Goal: Transaction & Acquisition: Subscribe to service/newsletter

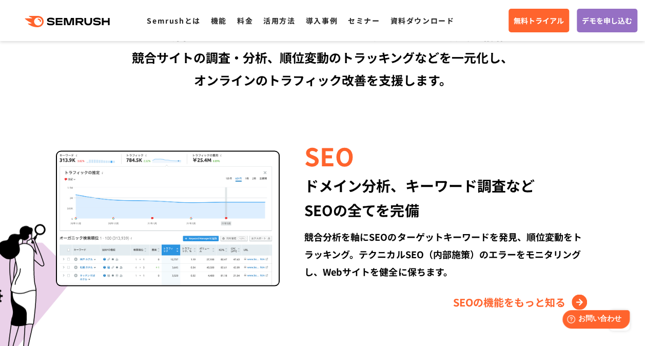
scroll to position [762, 0]
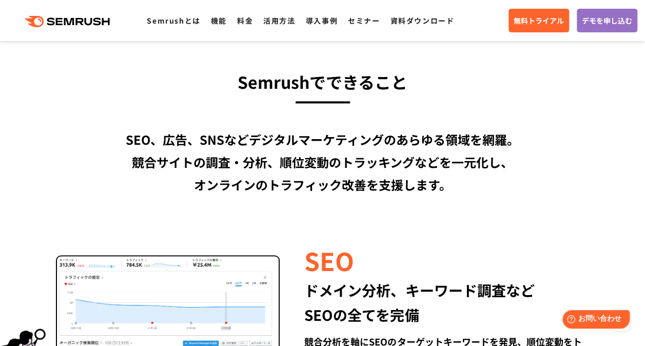
click at [237, 25] on link "料金" at bounding box center [245, 20] width 16 height 10
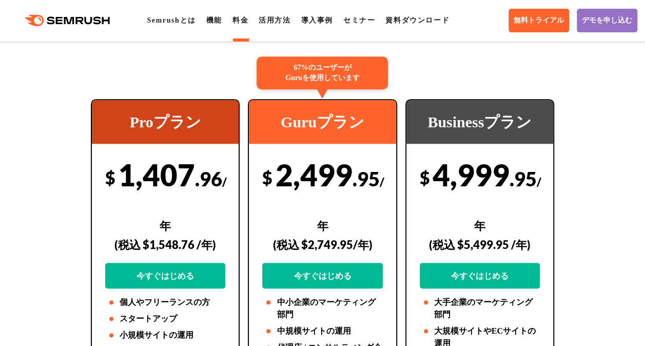
scroll to position [205, 0]
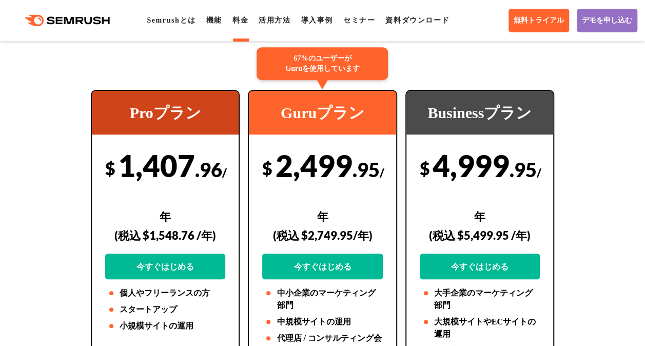
click at [420, 180] on div "$ 4,999 .95 /年 (税込 $5,499.95 /年) 今すぐはじめる" at bounding box center [480, 213] width 120 height 132
